Goal: Task Accomplishment & Management: Use online tool/utility

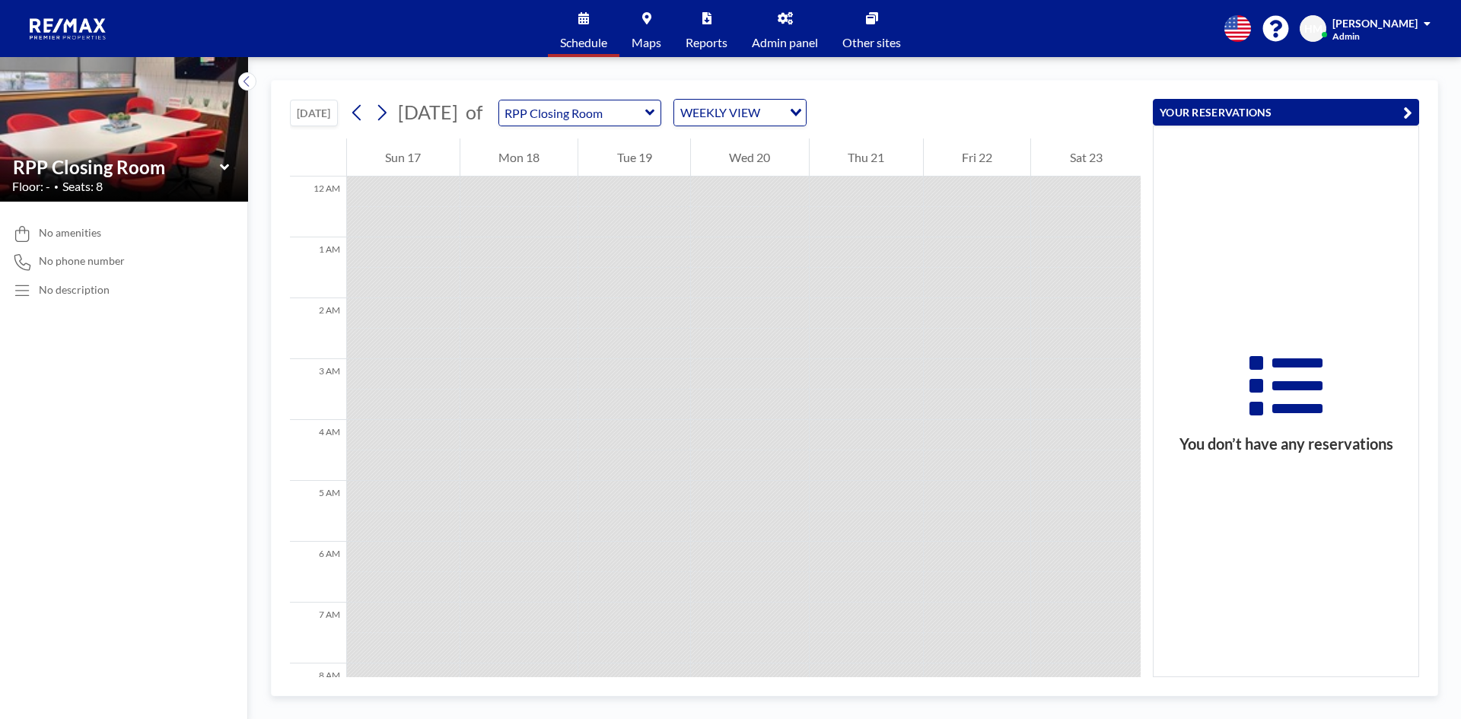
scroll to position [822, 0]
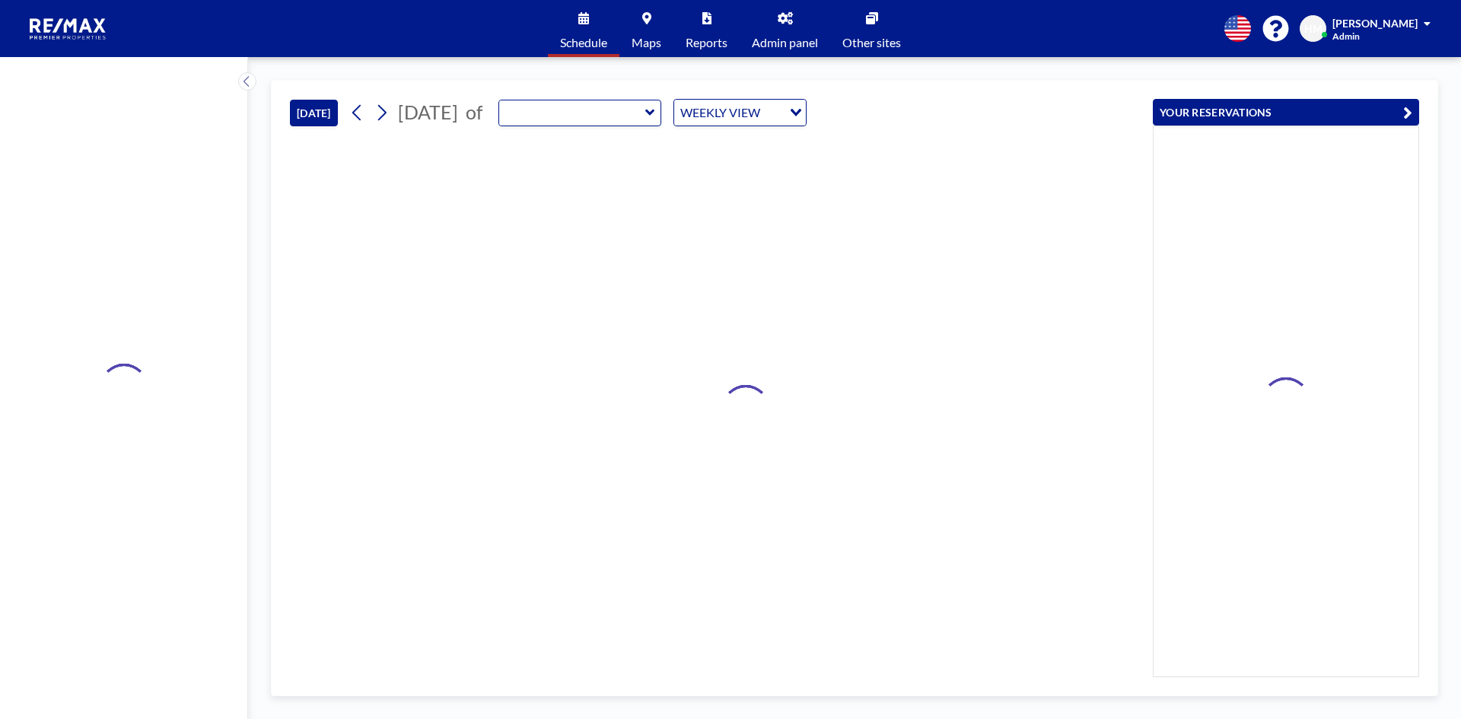
type input "RPP Closing Room"
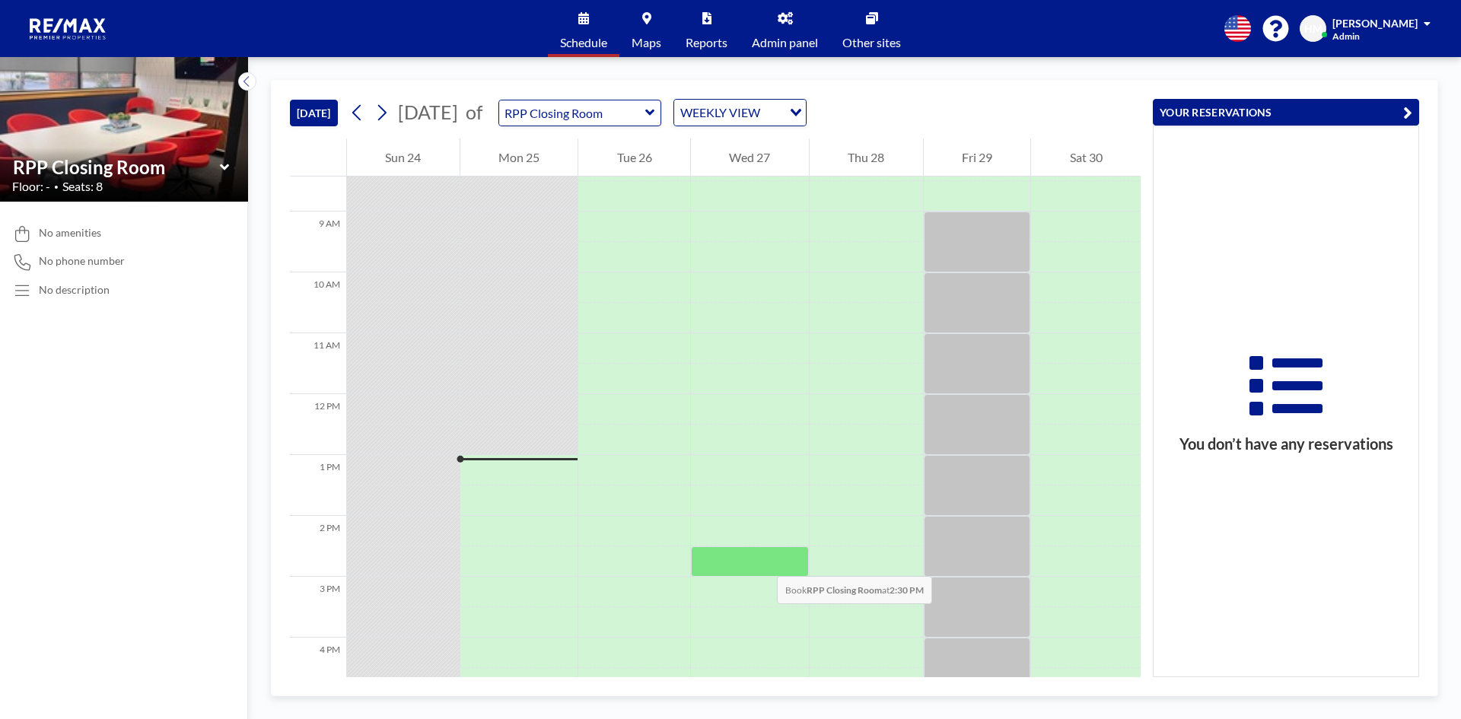
scroll to position [511, 0]
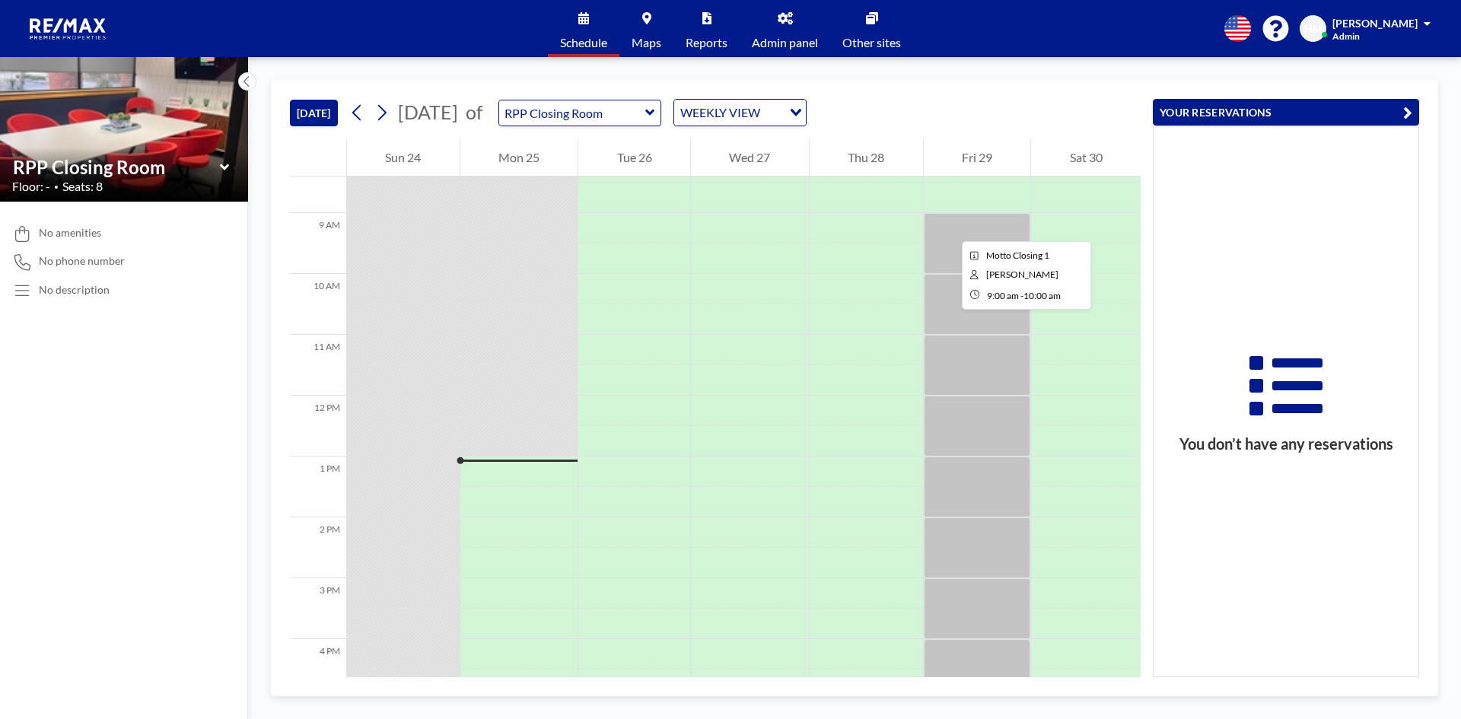
click at [952, 228] on div at bounding box center [977, 243] width 107 height 61
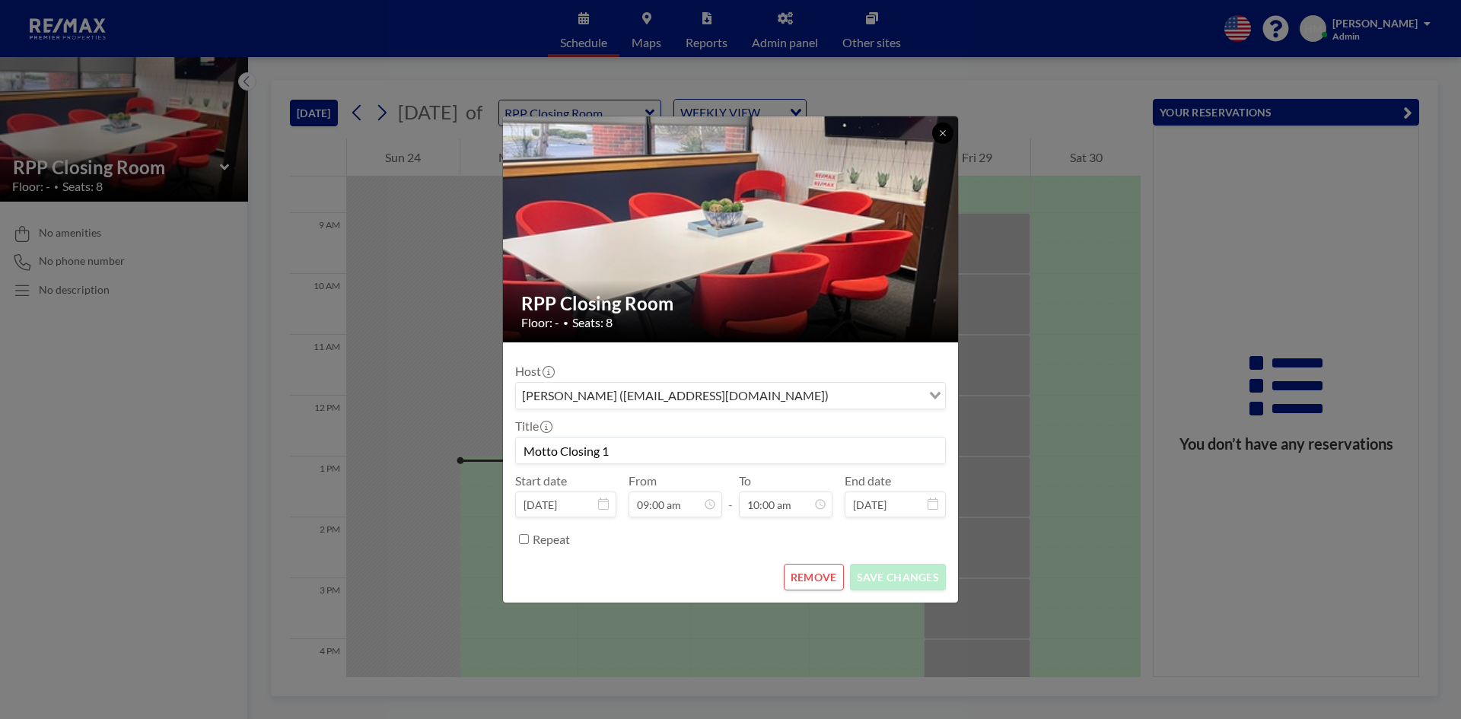
click at [940, 138] on button at bounding box center [942, 133] width 21 height 21
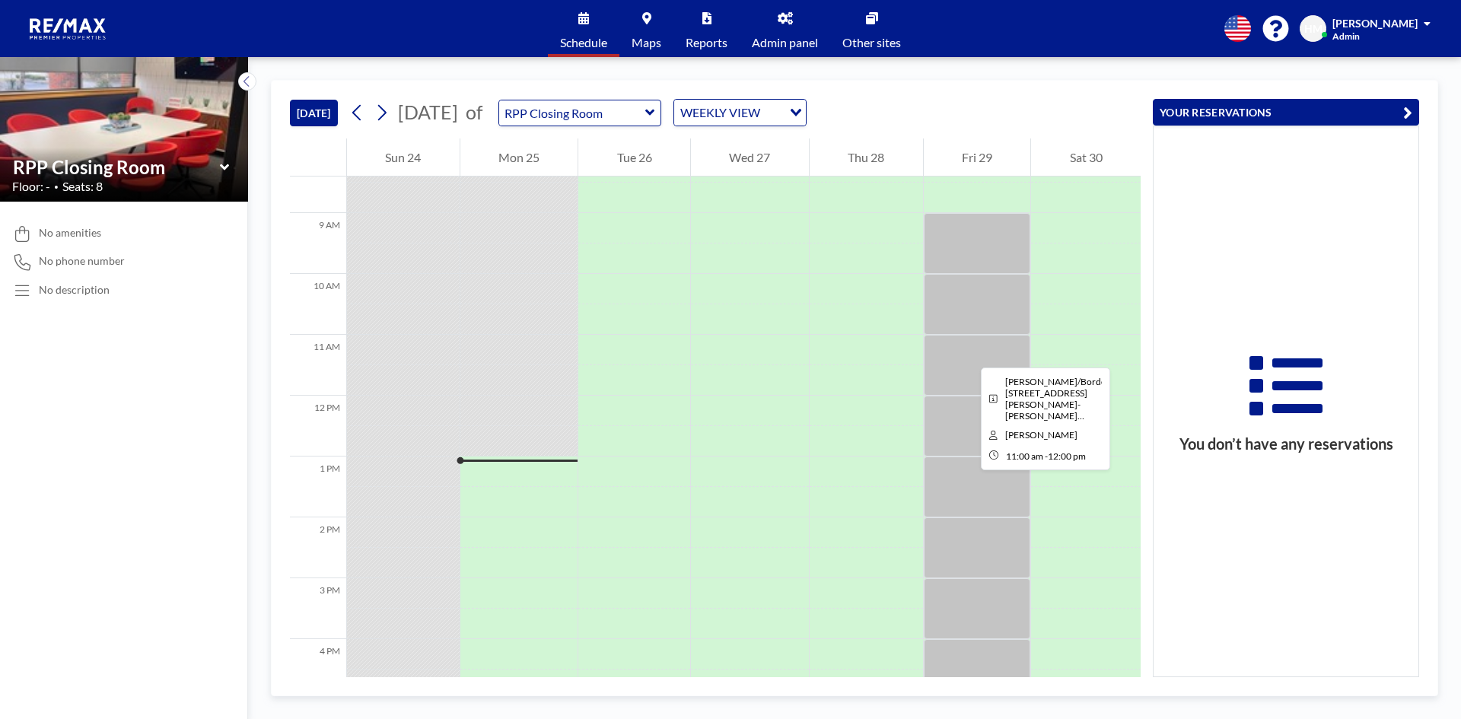
click at [969, 354] on div at bounding box center [977, 365] width 107 height 61
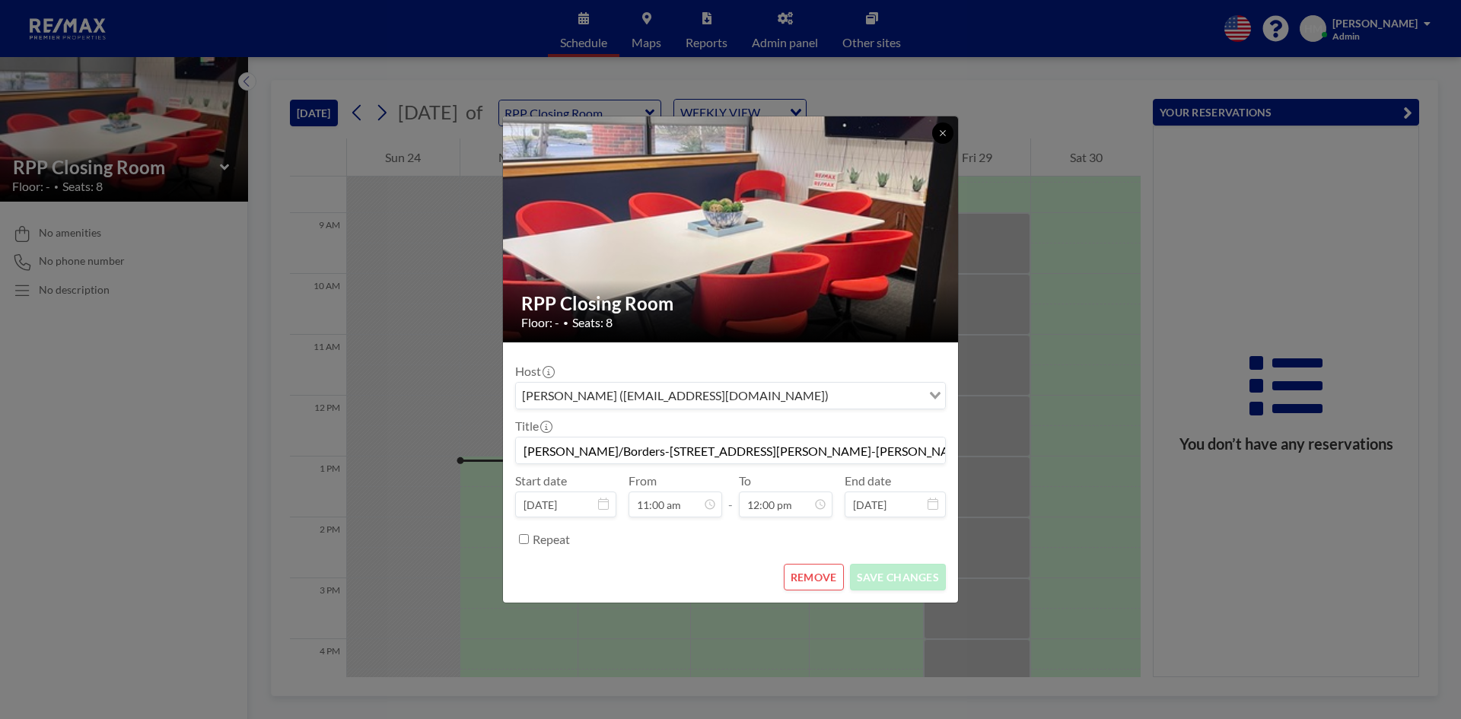
click at [940, 137] on icon at bounding box center [942, 133] width 9 height 9
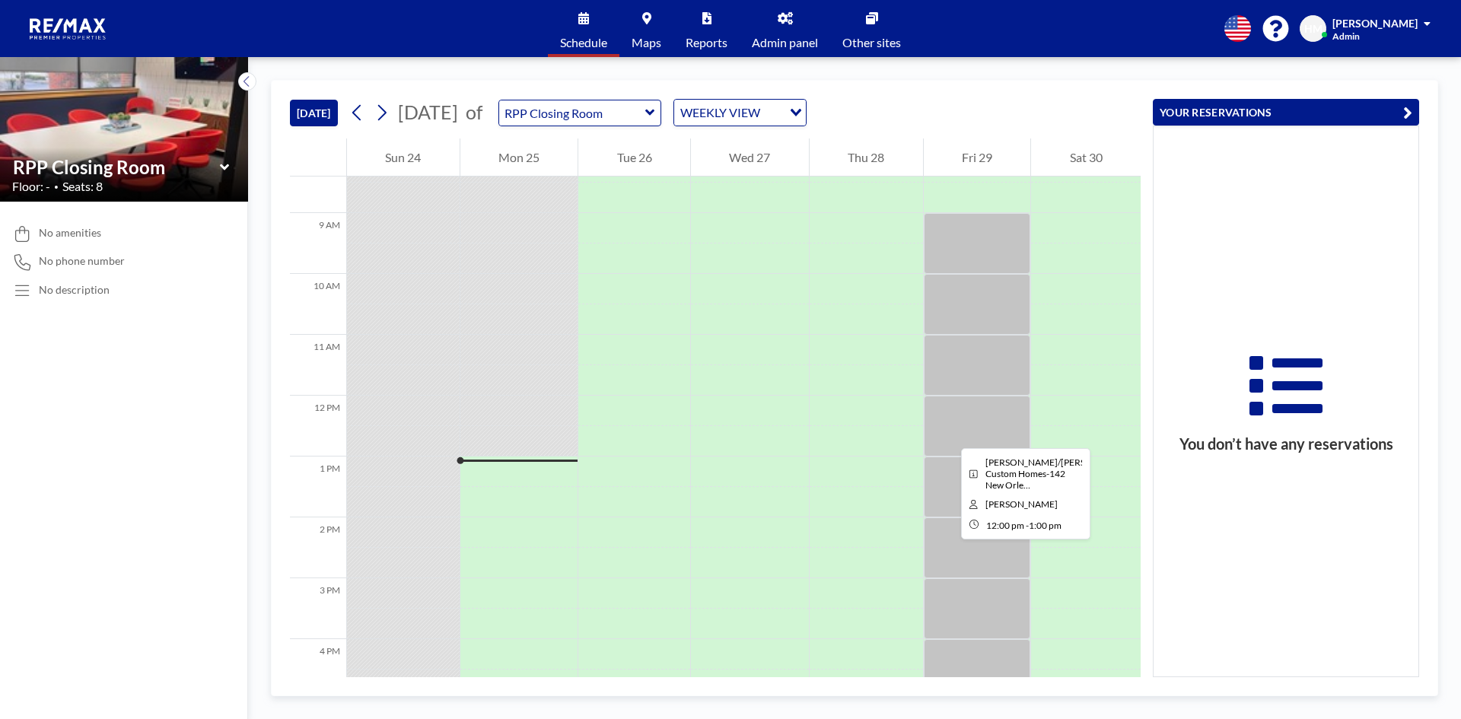
click at [949, 434] on div at bounding box center [977, 426] width 107 height 61
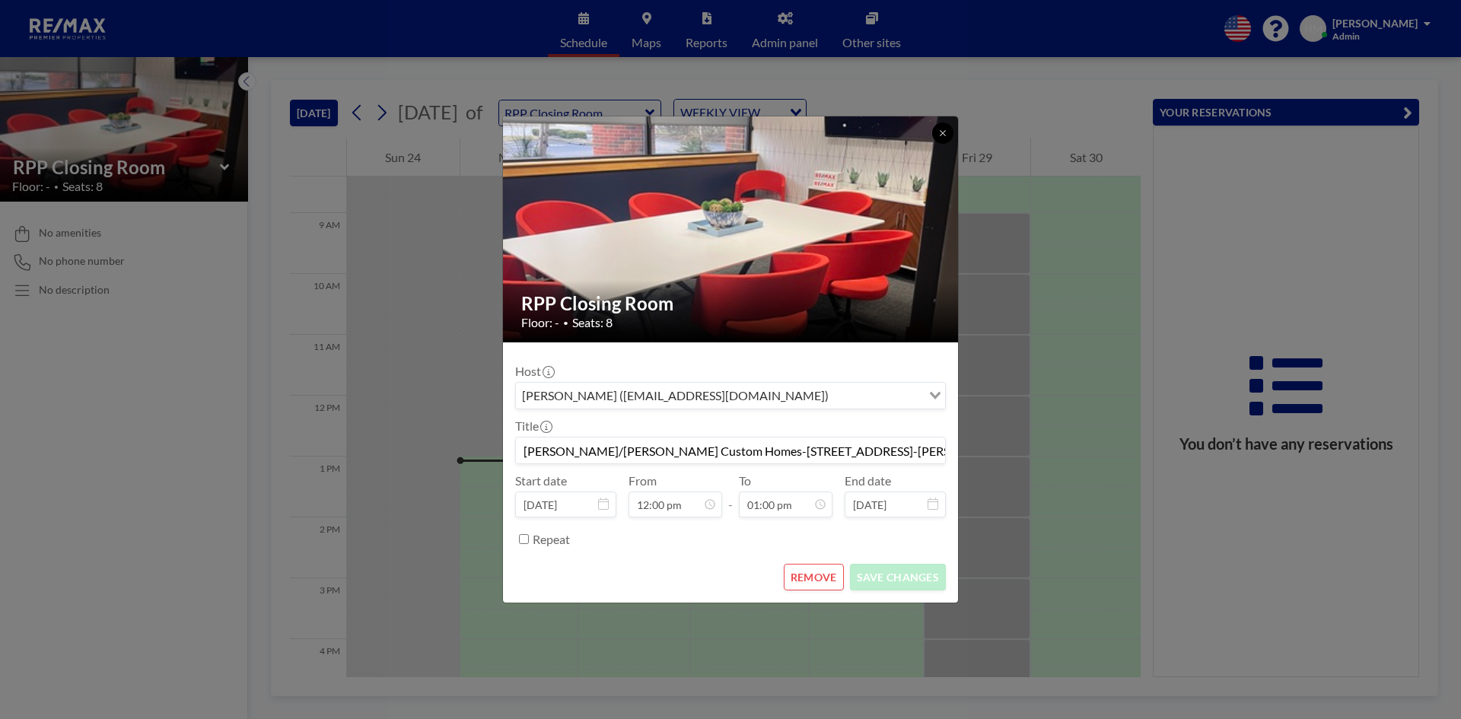
click at [942, 133] on icon at bounding box center [942, 133] width 9 height 9
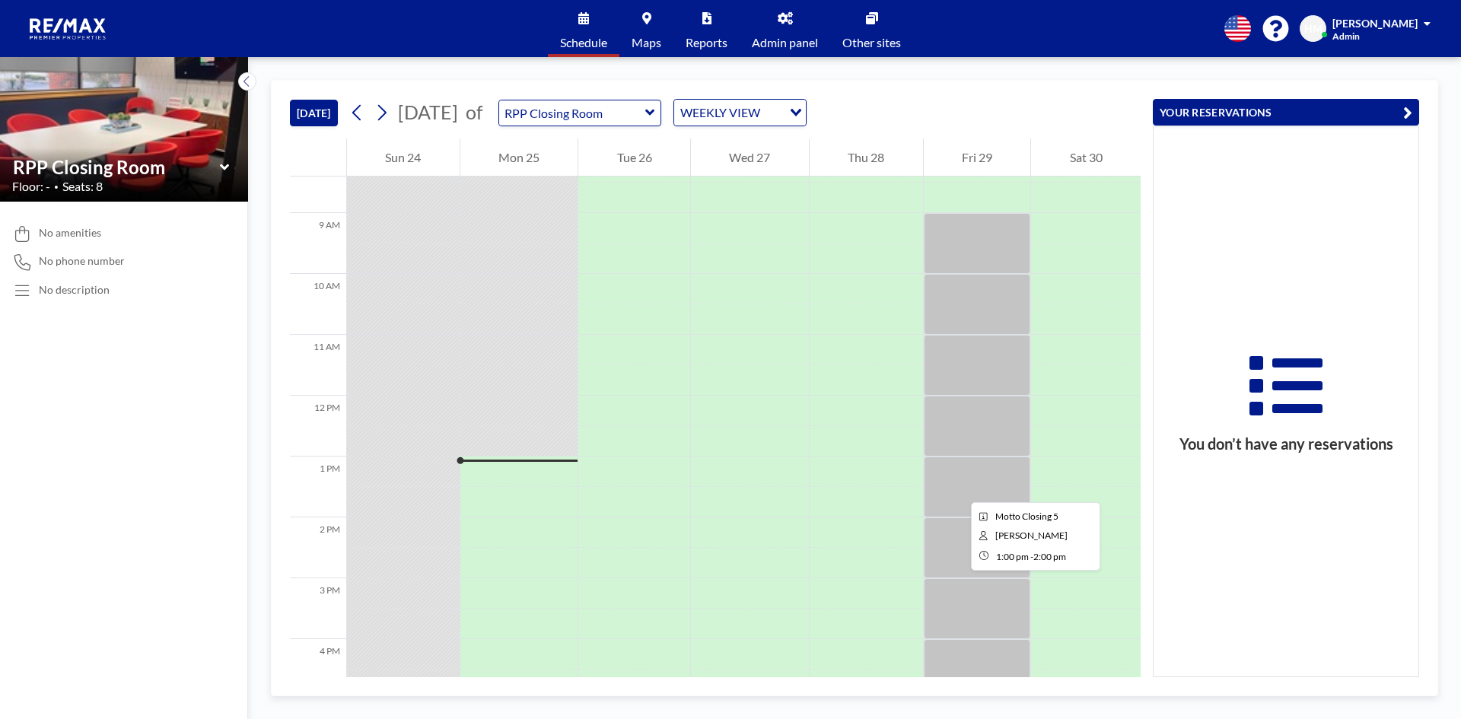
click at [959, 489] on div at bounding box center [977, 487] width 107 height 61
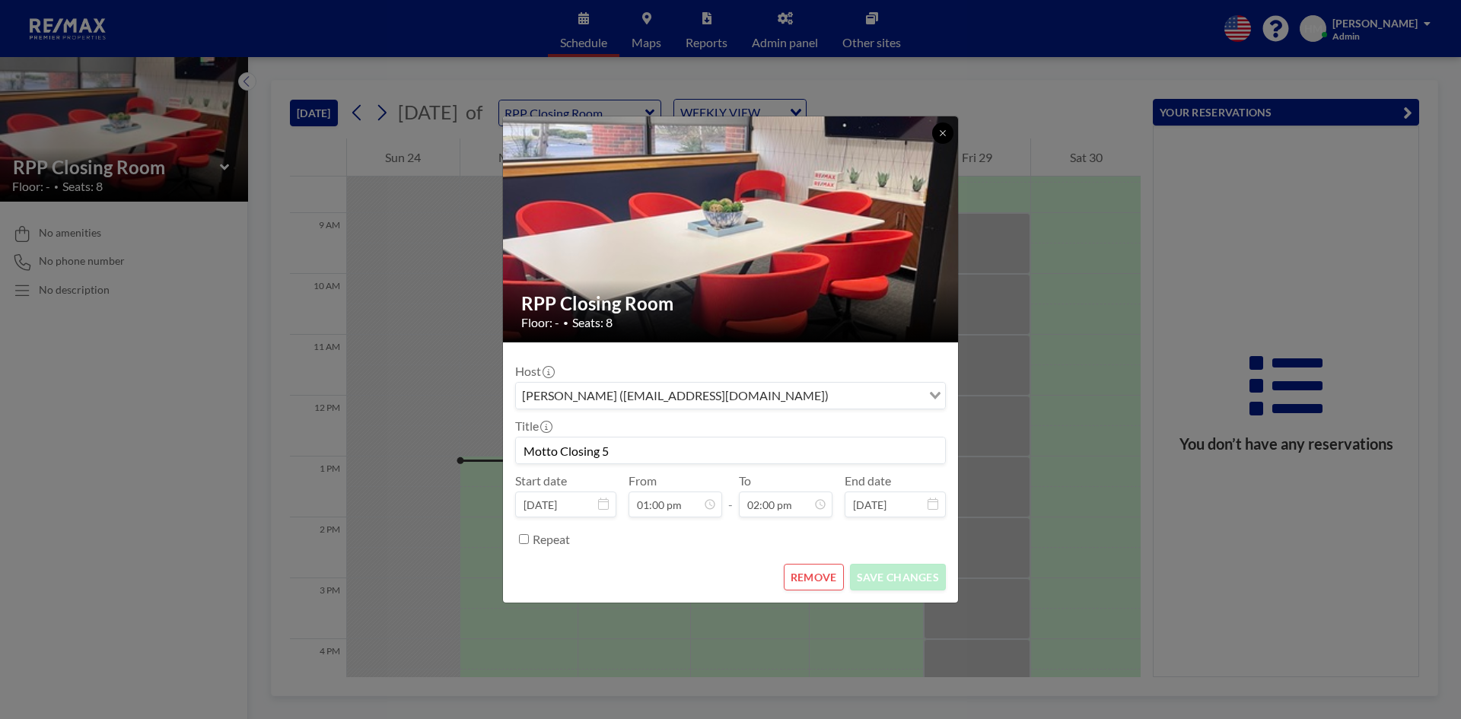
click at [940, 132] on icon at bounding box center [942, 133] width 9 height 9
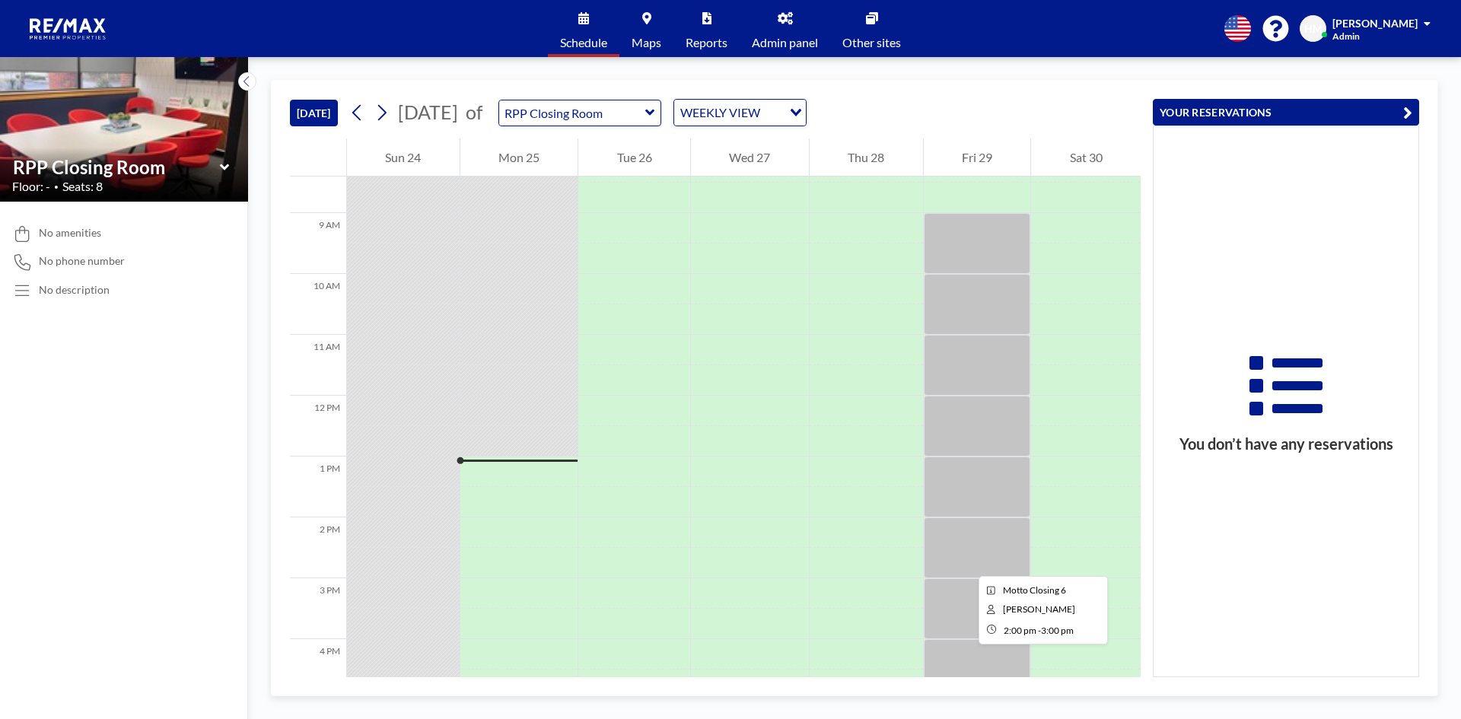
click at [967, 562] on div at bounding box center [977, 547] width 107 height 61
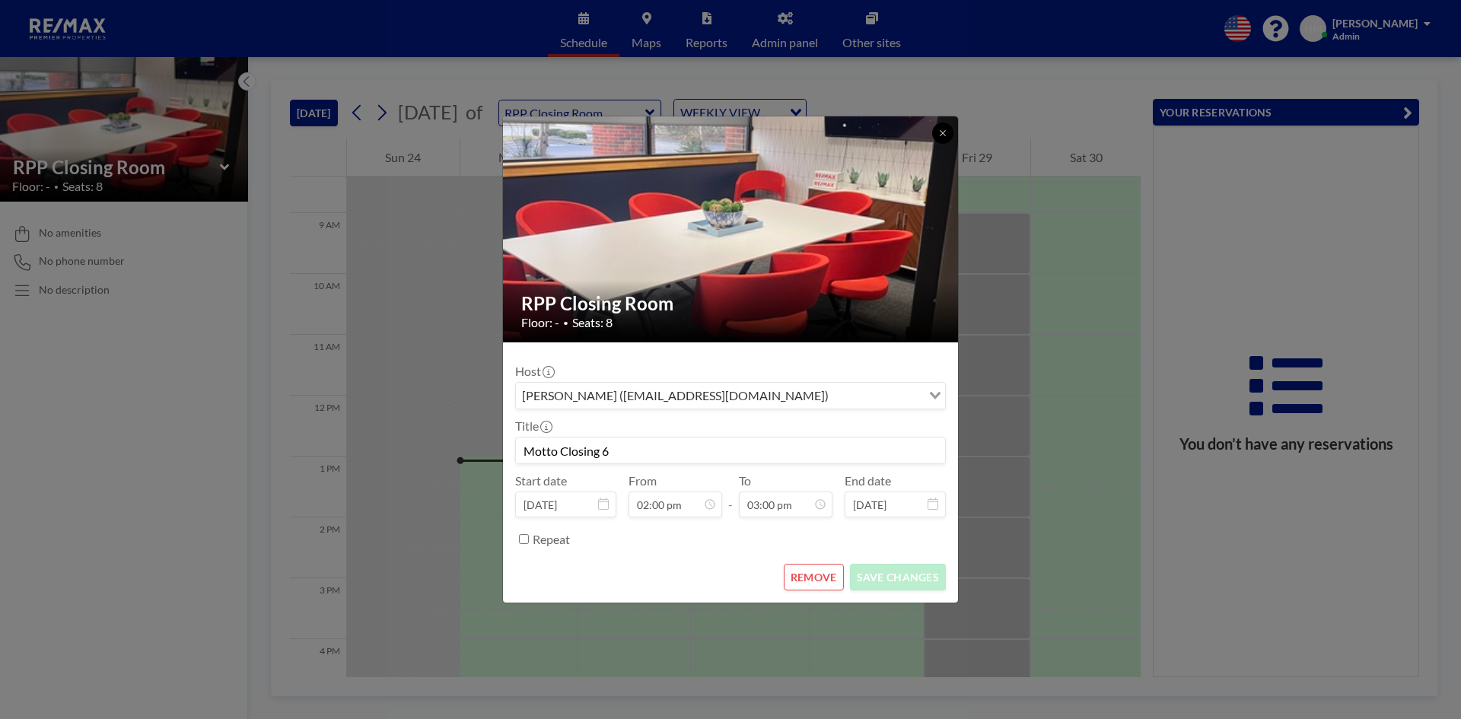
click at [941, 131] on icon at bounding box center [942, 133] width 9 height 9
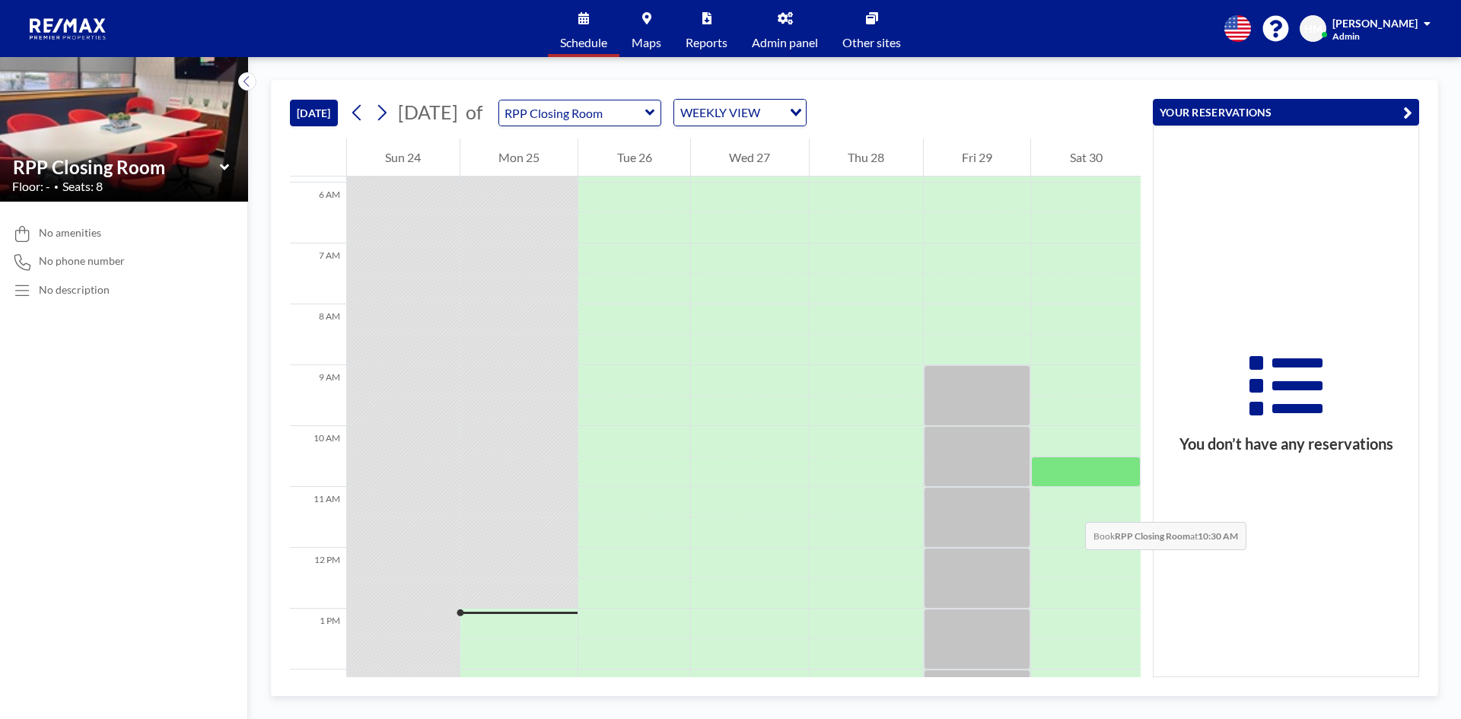
scroll to position [207, 0]
